Goal: Information Seeking & Learning: Learn about a topic

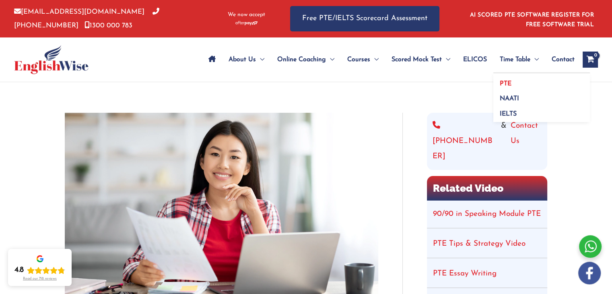
click at [511, 80] on link "PTE" at bounding box center [541, 80] width 97 height 15
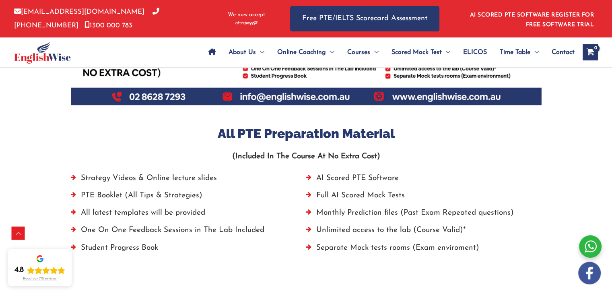
scroll to position [503, 0]
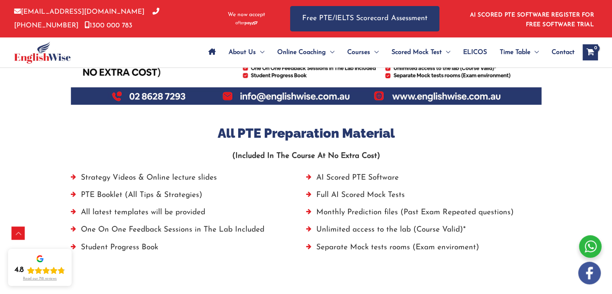
click at [152, 179] on li "Strategy Videos & Online lecture slides" at bounding box center [188, 179] width 235 height 17
click at [277, 160] on p "(Included In The Course At No Extra Cost)" at bounding box center [306, 155] width 470 height 13
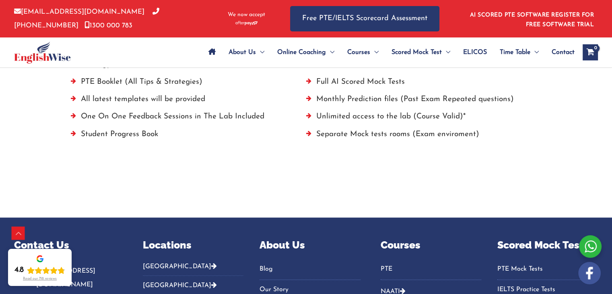
scroll to position [622, 0]
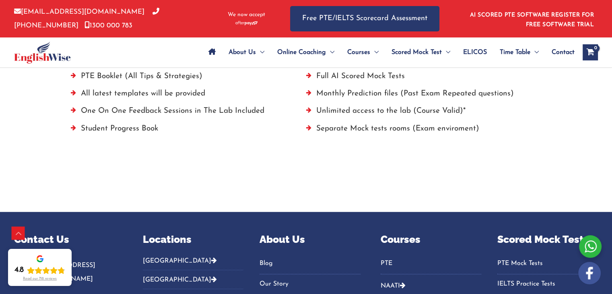
click at [380, 129] on li "Separate Mock tests rooms (Exam enviroment)" at bounding box center [423, 130] width 235 height 17
drag, startPoint x: 430, startPoint y: 67, endPoint x: 437, endPoint y: 50, distance: 18.5
click at [437, 50] on span "Scored Mock Test" at bounding box center [416, 52] width 50 height 28
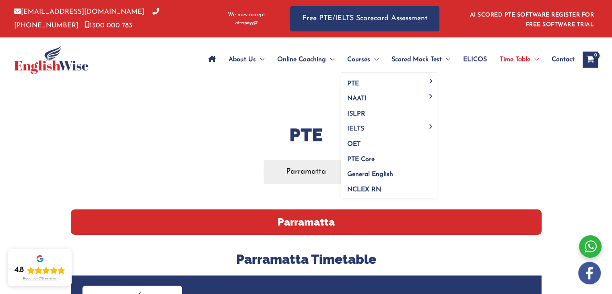
click at [372, 63] on span "Menu Toggle" at bounding box center [374, 59] width 8 height 28
